Goal: Task Accomplishment & Management: Use online tool/utility

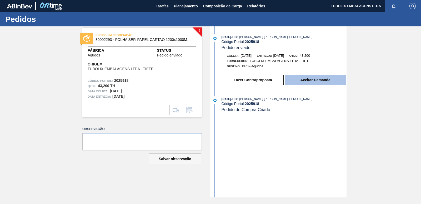
click at [326, 78] on button "Aceitar Demanda" at bounding box center [315, 80] width 61 height 11
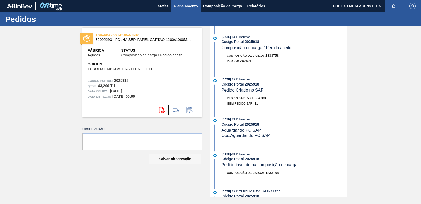
click at [181, 5] on span "Planejamento" at bounding box center [186, 6] width 24 height 6
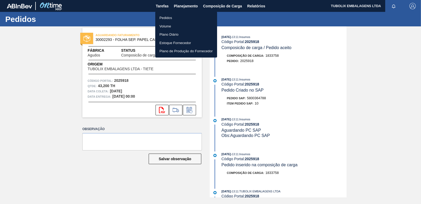
click at [170, 18] on li "Pedidos" at bounding box center [186, 18] width 62 height 8
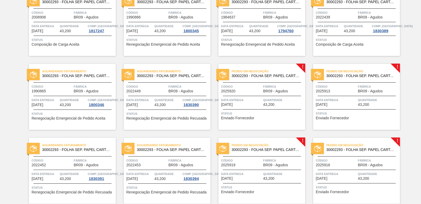
scroll to position [132, 0]
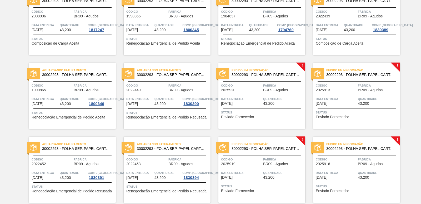
click at [256, 95] on div "Pedido em Negociação 30002293 - FOLHA SEP. PAPEL CARTAO 1200x1000M 350g Código …" at bounding box center [262, 96] width 87 height 66
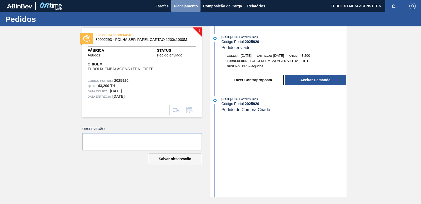
click at [185, 4] on span "Planejamento" at bounding box center [186, 6] width 24 height 6
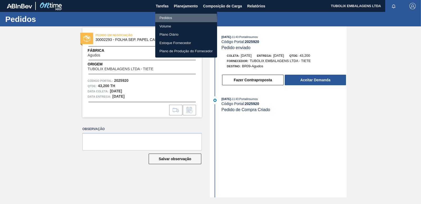
click at [169, 20] on li "Pedidos" at bounding box center [186, 18] width 62 height 8
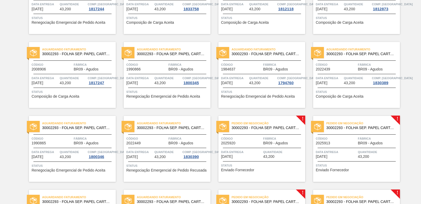
scroll to position [79, 0]
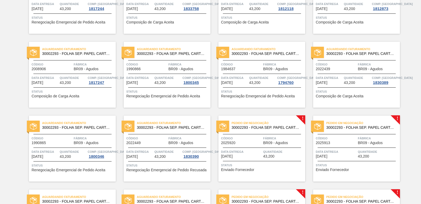
click at [360, 129] on span "30002293 - FOLHA SEP. PAPEL CARTAO 1200x1000M 350g" at bounding box center [362, 127] width 70 height 4
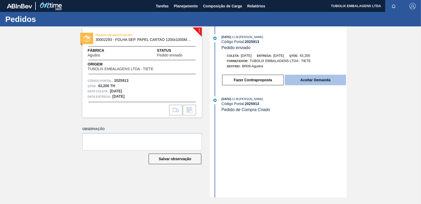
click at [323, 81] on button "Aceitar Demanda" at bounding box center [315, 80] width 61 height 11
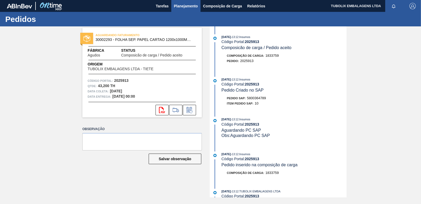
click at [183, 4] on span "Planejamento" at bounding box center [186, 6] width 24 height 6
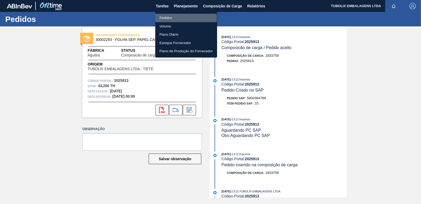
click at [164, 18] on li "Pedidos" at bounding box center [186, 18] width 62 height 8
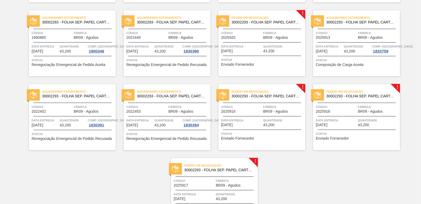
scroll to position [184, 0]
click at [270, 101] on div "Pedido em Negociação 30002293 - FOLHA SEP. PAPEL CARTAO 1200x1000M 350g Código …" at bounding box center [262, 117] width 87 height 66
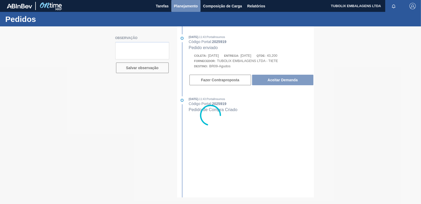
click at [188, 6] on span "Planejamento" at bounding box center [186, 6] width 24 height 6
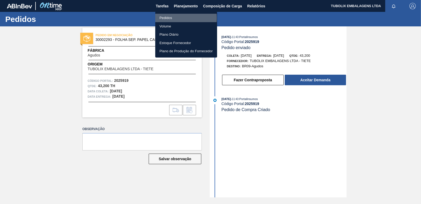
click at [174, 18] on li "Pedidos" at bounding box center [186, 18] width 62 height 8
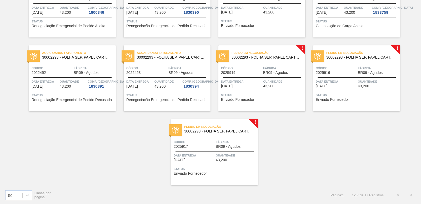
scroll to position [224, 0]
click at [373, 72] on span "BR09 - Agudos" at bounding box center [370, 72] width 25 height 4
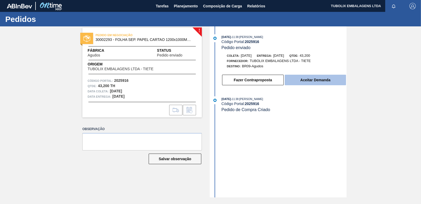
click at [317, 80] on button "Aceitar Demanda" at bounding box center [315, 80] width 61 height 11
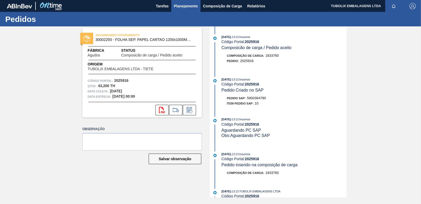
click at [181, 7] on span "Planejamento" at bounding box center [186, 6] width 24 height 6
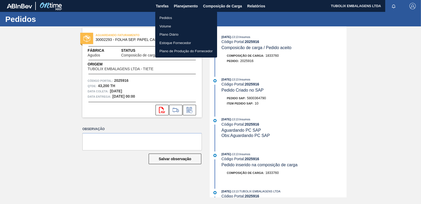
click at [172, 17] on li "Pedidos" at bounding box center [186, 18] width 62 height 8
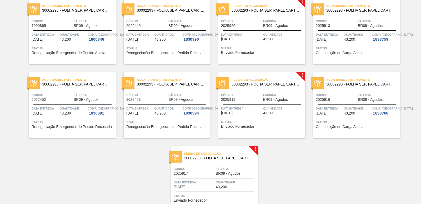
scroll to position [211, 0]
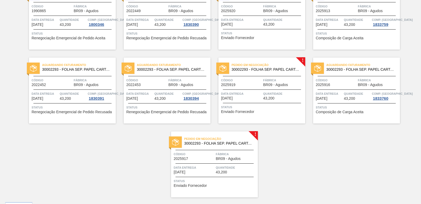
click at [232, 151] on span "Fábrica" at bounding box center [236, 153] width 41 height 5
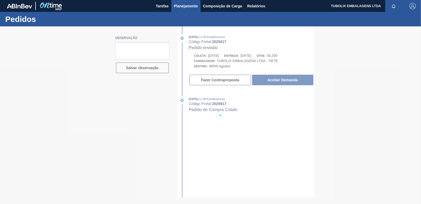
click at [180, 5] on span "Planejamento" at bounding box center [186, 6] width 24 height 6
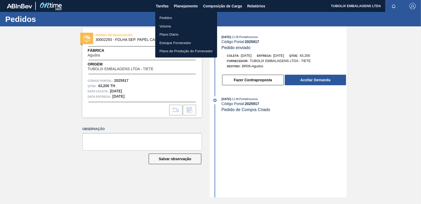
click at [170, 16] on li "Pedidos" at bounding box center [186, 18] width 62 height 8
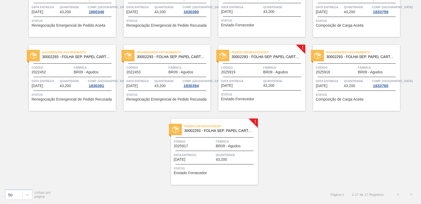
scroll to position [224, 0]
click at [243, 77] on div "Pedido em Negociação 30002293 - FOLHA SEP. PAPEL CARTAO 1200x1000M 350g Código …" at bounding box center [262, 78] width 87 height 66
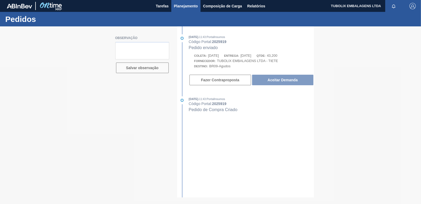
click at [184, 4] on span "Planejamento" at bounding box center [186, 6] width 24 height 6
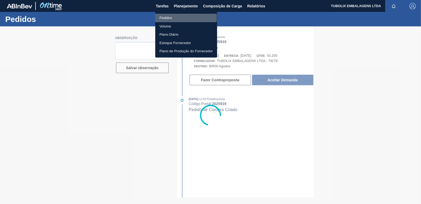
click at [168, 17] on li "Pedidos" at bounding box center [186, 18] width 62 height 8
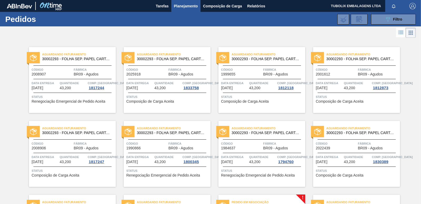
drag, startPoint x: 387, startPoint y: 17, endPoint x: 381, endPoint y: 27, distance: 11.8
click at [387, 17] on icon "089F7B8B-B2A5-4AFE-B5C0-19BA573D28AC" at bounding box center [388, 19] width 6 height 6
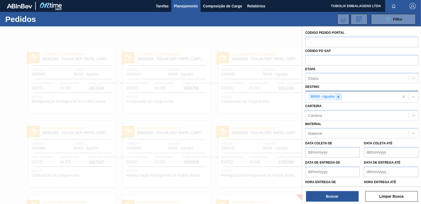
click at [339, 94] on div at bounding box center [339, 96] width 6 height 7
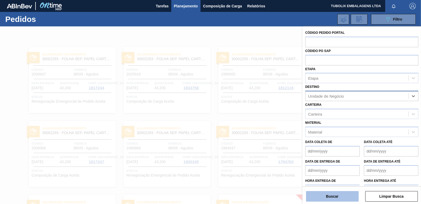
click at [338, 195] on button "Buscar" at bounding box center [332, 196] width 53 height 11
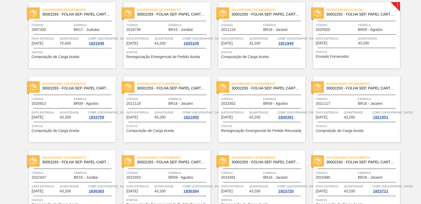
scroll to position [656, 0]
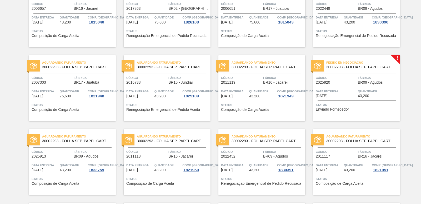
click at [346, 83] on div "Código 2025920" at bounding box center [336, 79] width 41 height 9
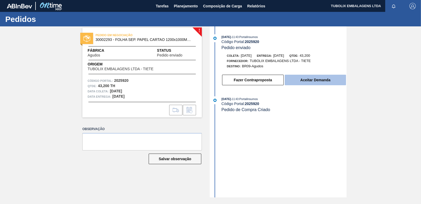
click at [313, 81] on button "Aceitar Demanda" at bounding box center [315, 80] width 61 height 11
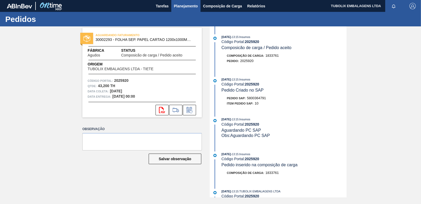
click at [192, 4] on span "Planejamento" at bounding box center [186, 6] width 24 height 6
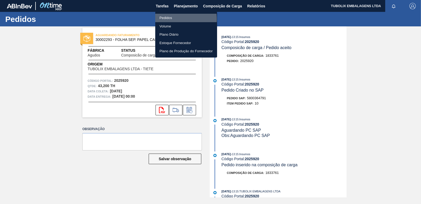
click at [173, 19] on li "Pedidos" at bounding box center [186, 18] width 62 height 8
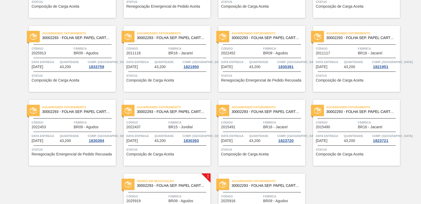
scroll to position [814, 0]
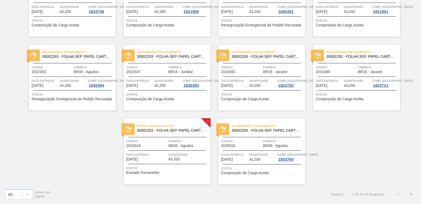
click at [161, 122] on div "Pedido em Negociação 30002293 - FOLHA SEP. PAPEL CARTAO 1200x1000M 350g Código …" at bounding box center [167, 151] width 87 height 66
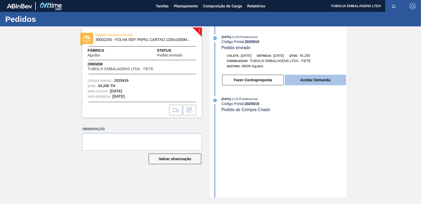
click at [301, 78] on button "Aceitar Demanda" at bounding box center [315, 80] width 61 height 11
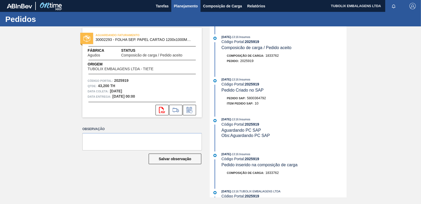
click at [187, 5] on span "Planejamento" at bounding box center [186, 6] width 24 height 6
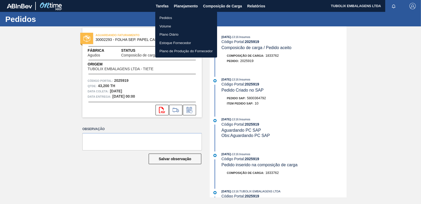
click at [175, 14] on li "Pedidos" at bounding box center [186, 18] width 62 height 8
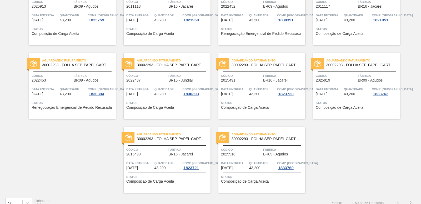
scroll to position [814, 0]
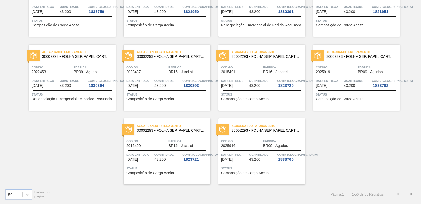
click at [411, 194] on button ">" at bounding box center [411, 193] width 13 height 13
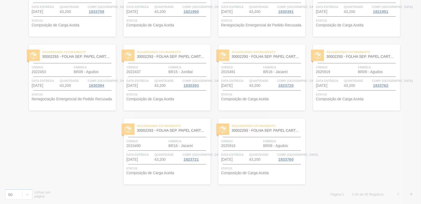
scroll to position [2, 0]
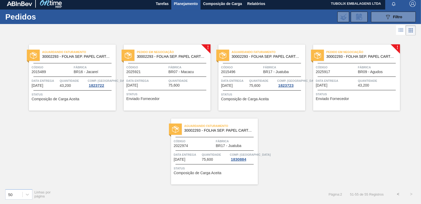
click at [165, 61] on div "Pedido em Negociação 30002293 - FOLHA SEP. PAPEL CARTAO 1200x1000M 350g Código …" at bounding box center [167, 78] width 87 height 66
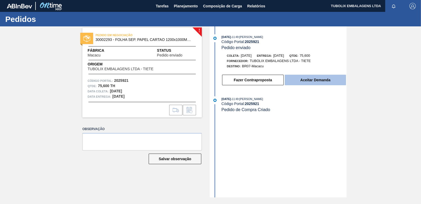
click at [310, 79] on button "Aceitar Demanda" at bounding box center [315, 80] width 61 height 11
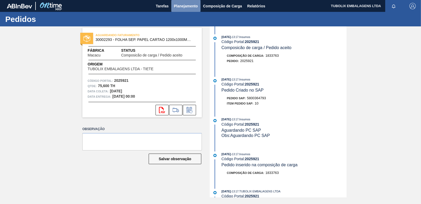
click at [190, 3] on span "Planejamento" at bounding box center [186, 6] width 24 height 6
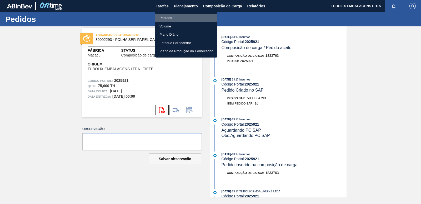
click at [170, 16] on li "Pedidos" at bounding box center [186, 18] width 62 height 8
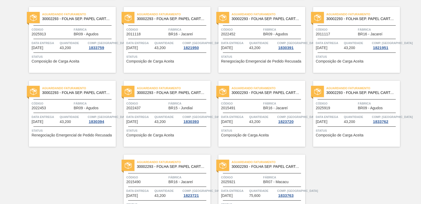
scroll to position [814, 0]
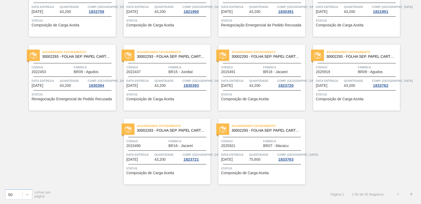
click at [411, 193] on button ">" at bounding box center [411, 193] width 13 height 13
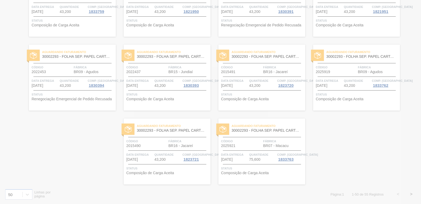
scroll to position [2, 0]
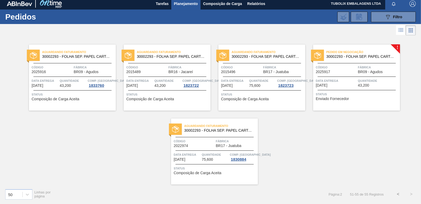
click at [357, 75] on div "Pedido em Negociação 30002293 - FOLHA SEP. PAPEL CARTAO 1200x1000M 350g Código …" at bounding box center [356, 78] width 87 height 66
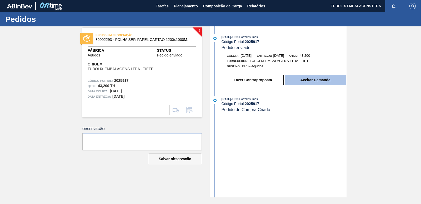
click at [304, 76] on button "Aceitar Demanda" at bounding box center [315, 80] width 61 height 11
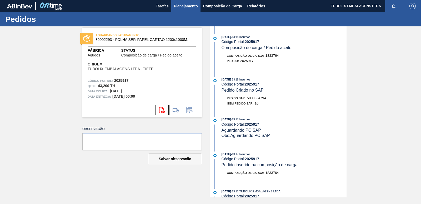
click at [181, 6] on span "Planejamento" at bounding box center [186, 6] width 24 height 6
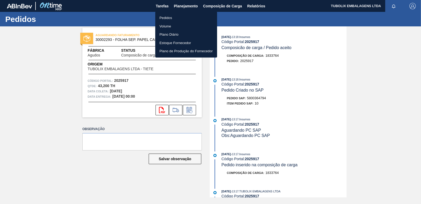
click at [172, 17] on li "Pedidos" at bounding box center [186, 18] width 62 height 8
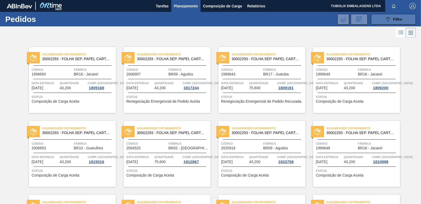
click at [377, 20] on button "089F7B8B-B2A5-4AFE-B5C0-19BA573D28AC Filtro" at bounding box center [393, 19] width 45 height 11
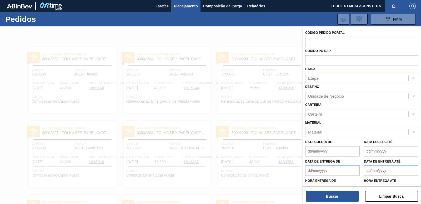
click at [318, 60] on input "text" at bounding box center [361, 60] width 113 height 10
type input "5800344852"
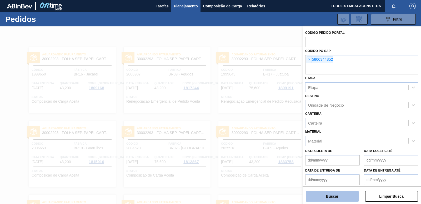
click at [348, 200] on button "Buscar" at bounding box center [332, 196] width 53 height 11
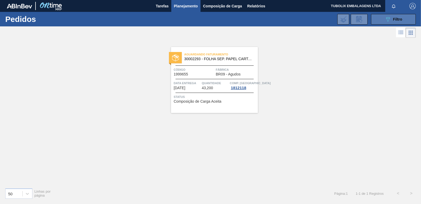
click at [382, 22] on button "089F7B8B-B2A5-4AFE-B5C0-19BA573D28AC Filtro" at bounding box center [393, 19] width 45 height 11
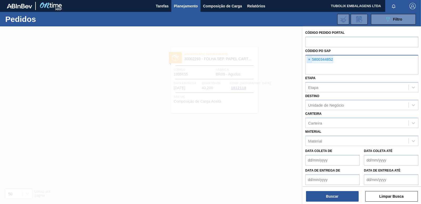
click at [309, 57] on span "×" at bounding box center [309, 59] width 5 height 6
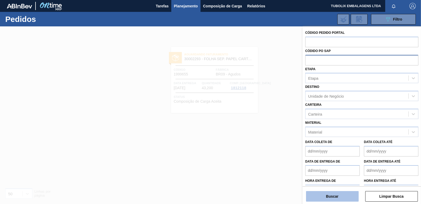
click at [335, 193] on button "Buscar" at bounding box center [332, 196] width 53 height 11
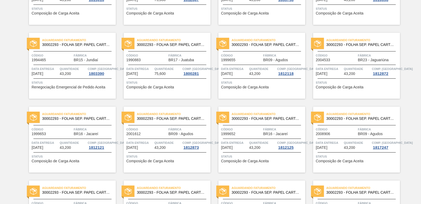
scroll to position [76, 0]
